Goal: Information Seeking & Learning: Learn about a topic

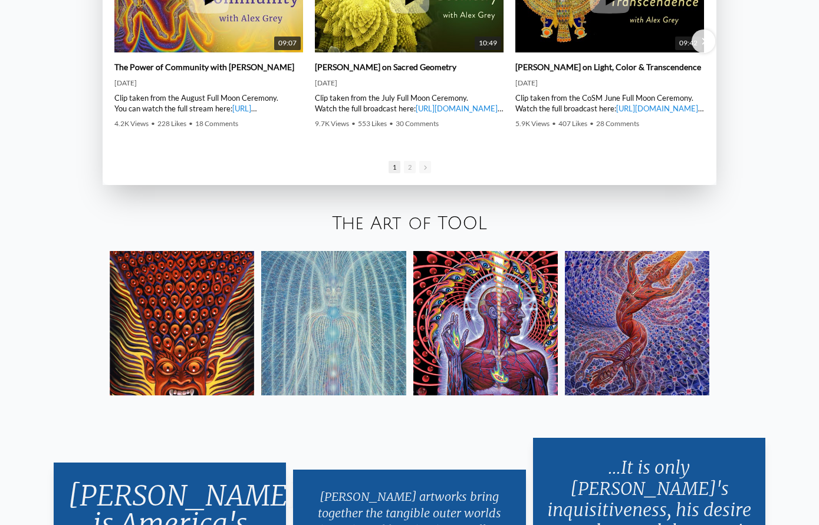
scroll to position [2081, 0]
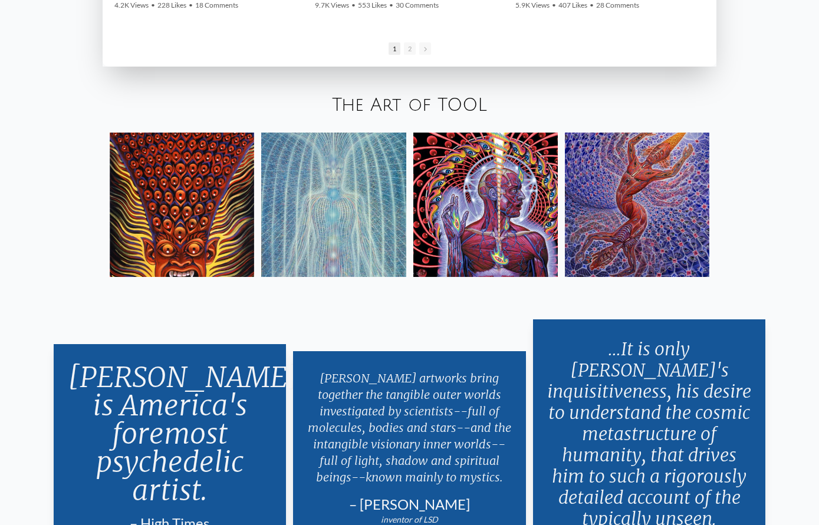
click at [601, 187] on img at bounding box center [637, 205] width 144 height 144
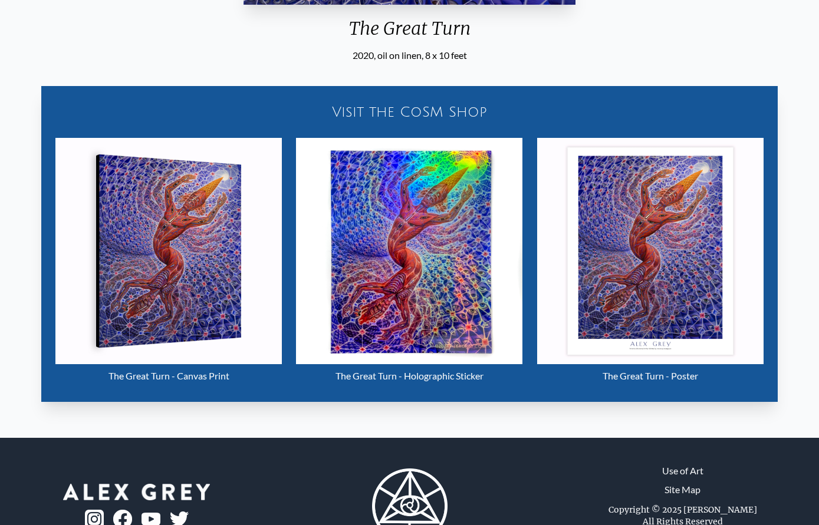
scroll to position [556, 0]
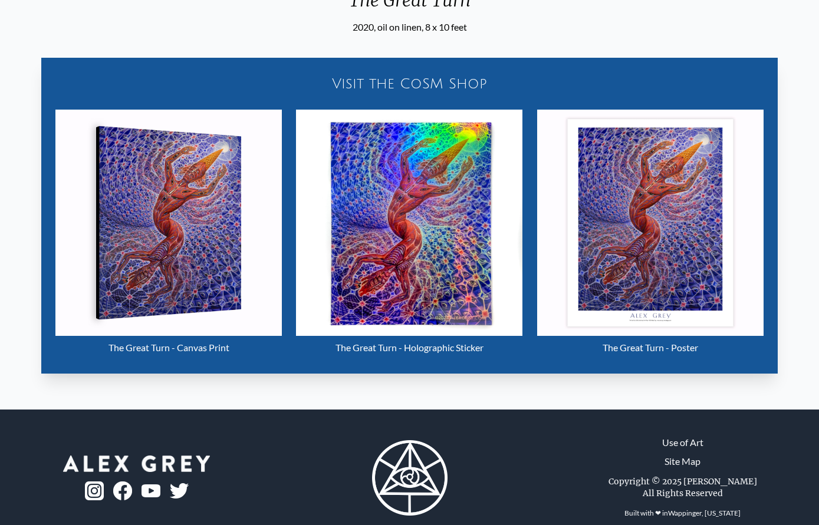
click at [423, 196] on img "29 / 33" at bounding box center [409, 223] width 226 height 226
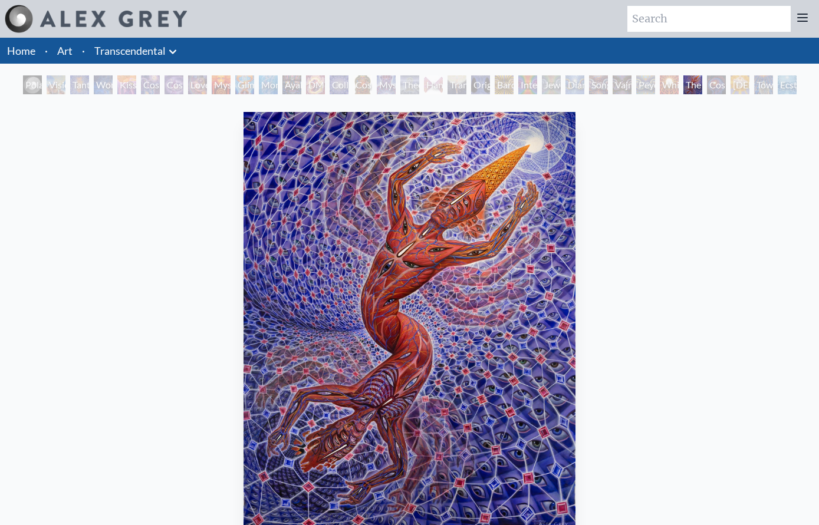
scroll to position [1, 0]
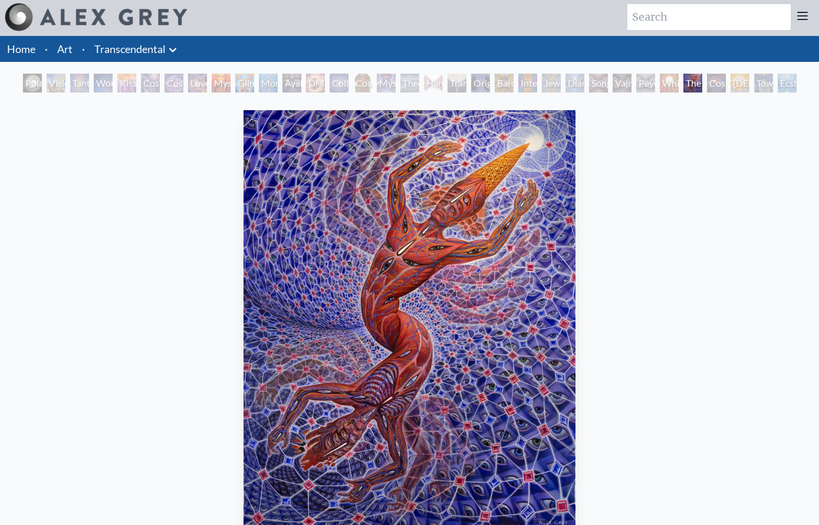
click at [702, 85] on div "The Great Turn" at bounding box center [692, 83] width 19 height 19
click at [726, 76] on div "Cosmic Consciousness" at bounding box center [716, 83] width 19 height 19
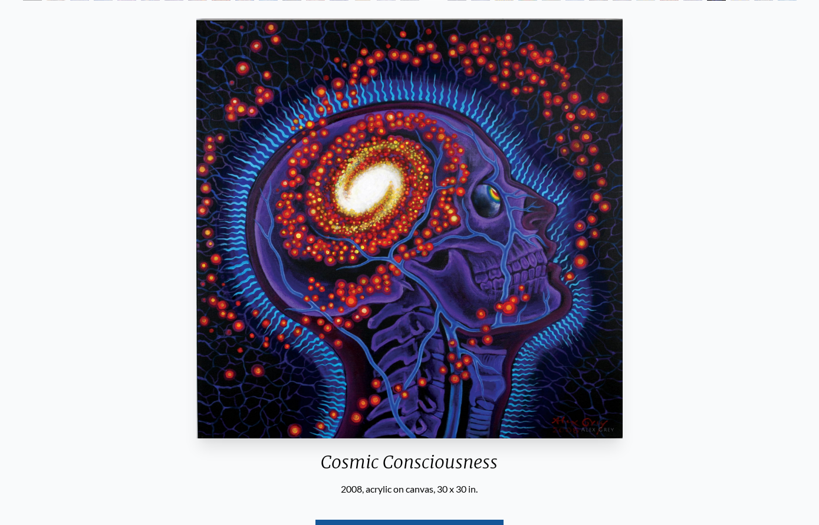
scroll to position [94, 0]
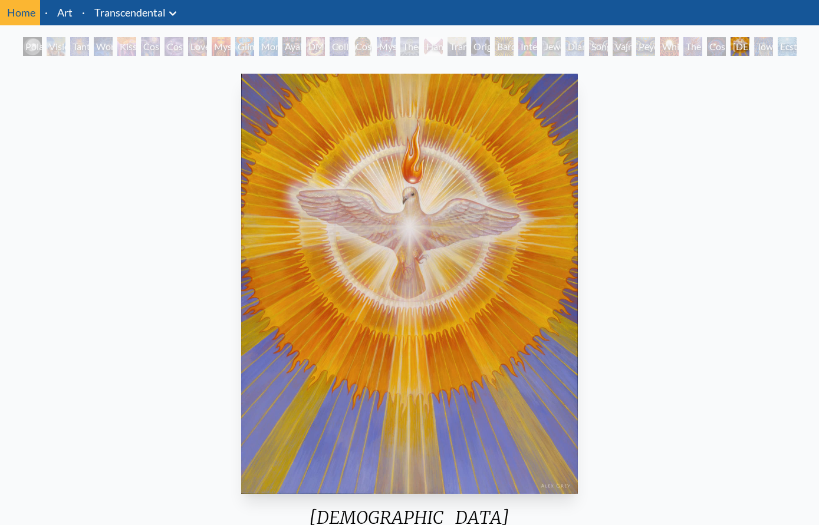
scroll to position [37, 0]
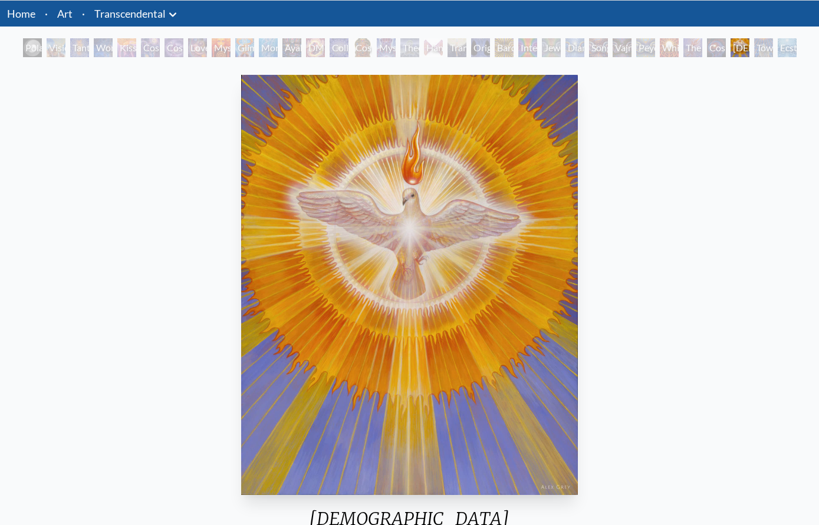
click at [715, 50] on div "Cosmic Consciousness" at bounding box center [716, 47] width 19 height 19
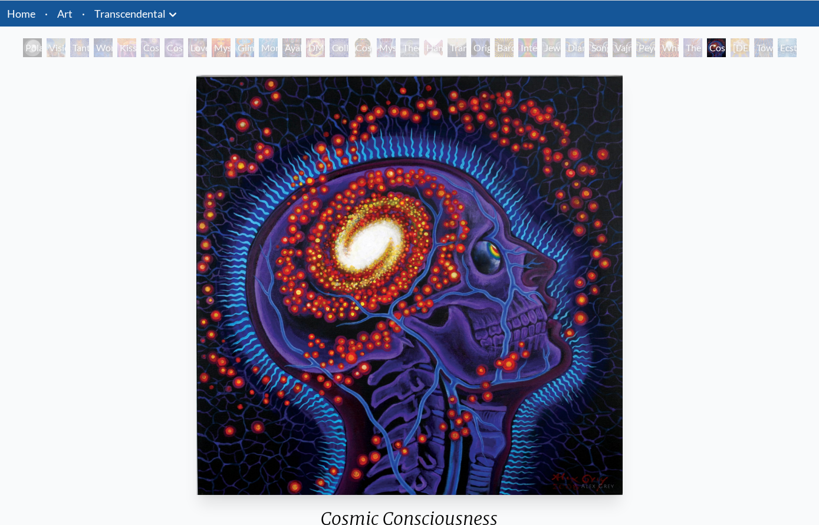
click at [653, 20] on div "Home · Art · Transcendental Anatomical Drawings" at bounding box center [409, 14] width 819 height 26
click at [371, 45] on div "Cosmic [DEMOGRAPHIC_DATA]" at bounding box center [362, 47] width 19 height 19
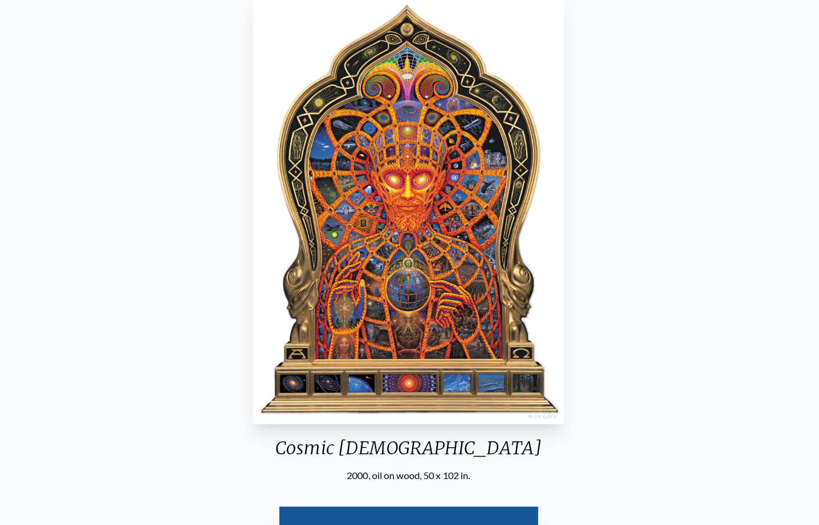
scroll to position [121, 0]
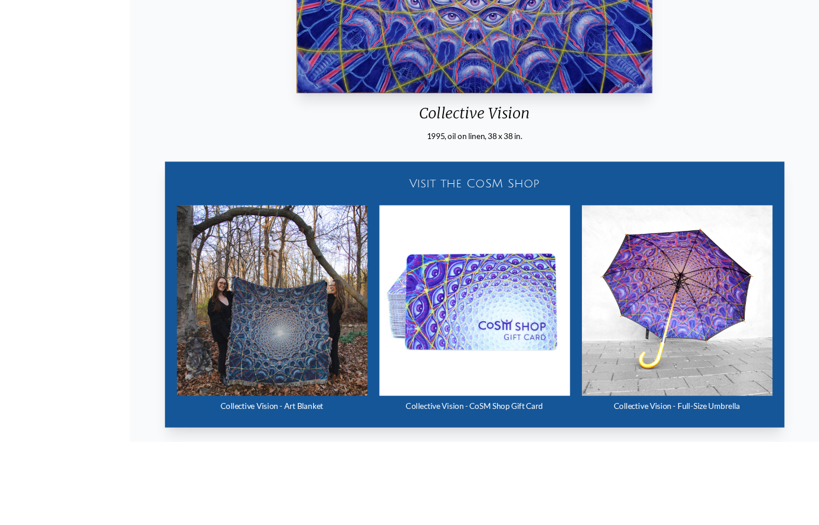
scroll to position [556, 0]
